Goal: Navigation & Orientation: Go to known website

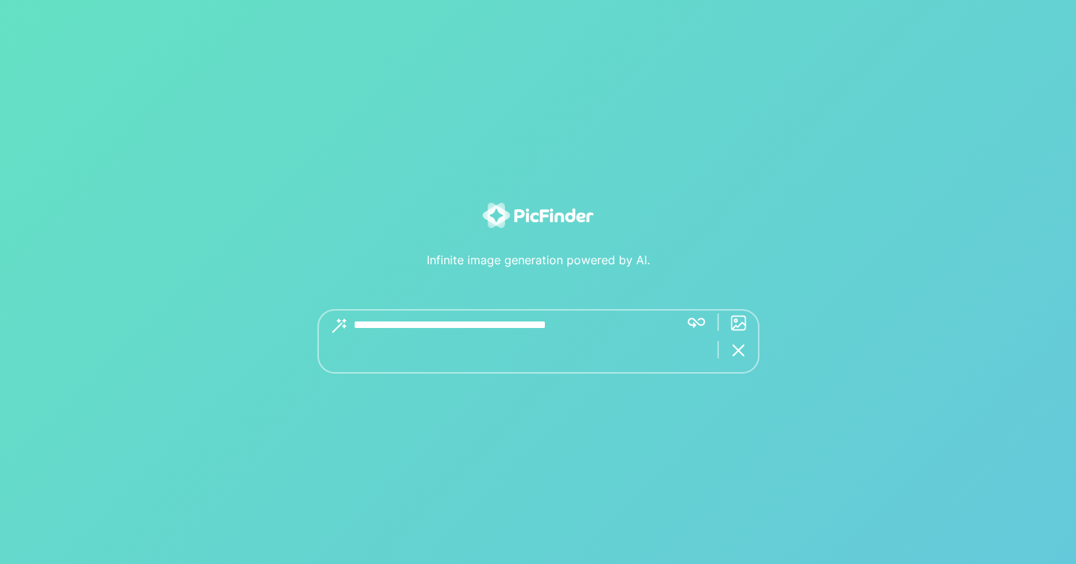
click at [538, 318] on textarea at bounding box center [511, 341] width 314 height 64
